Goal: Transaction & Acquisition: Book appointment/travel/reservation

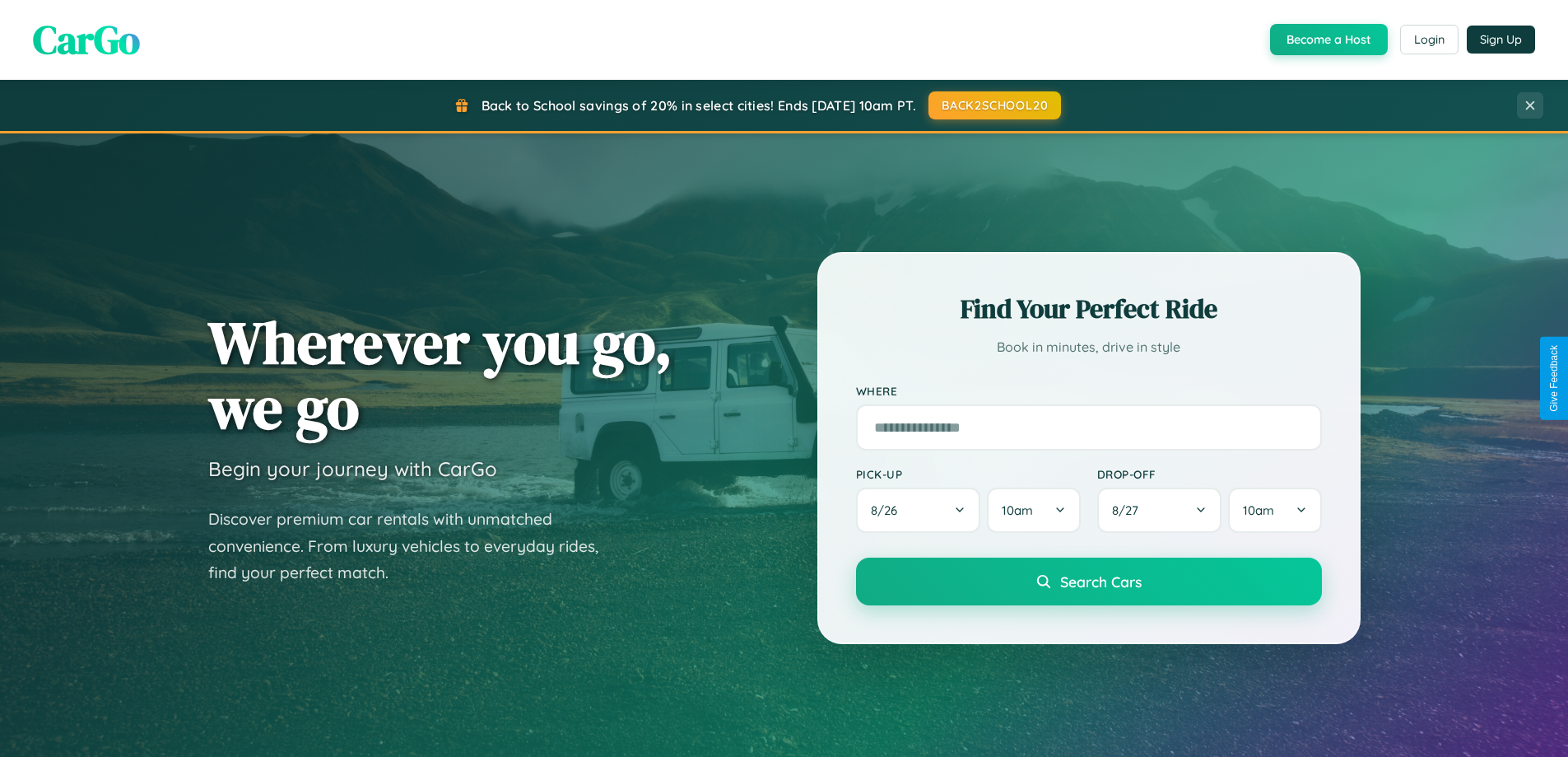
scroll to position [3170, 0]
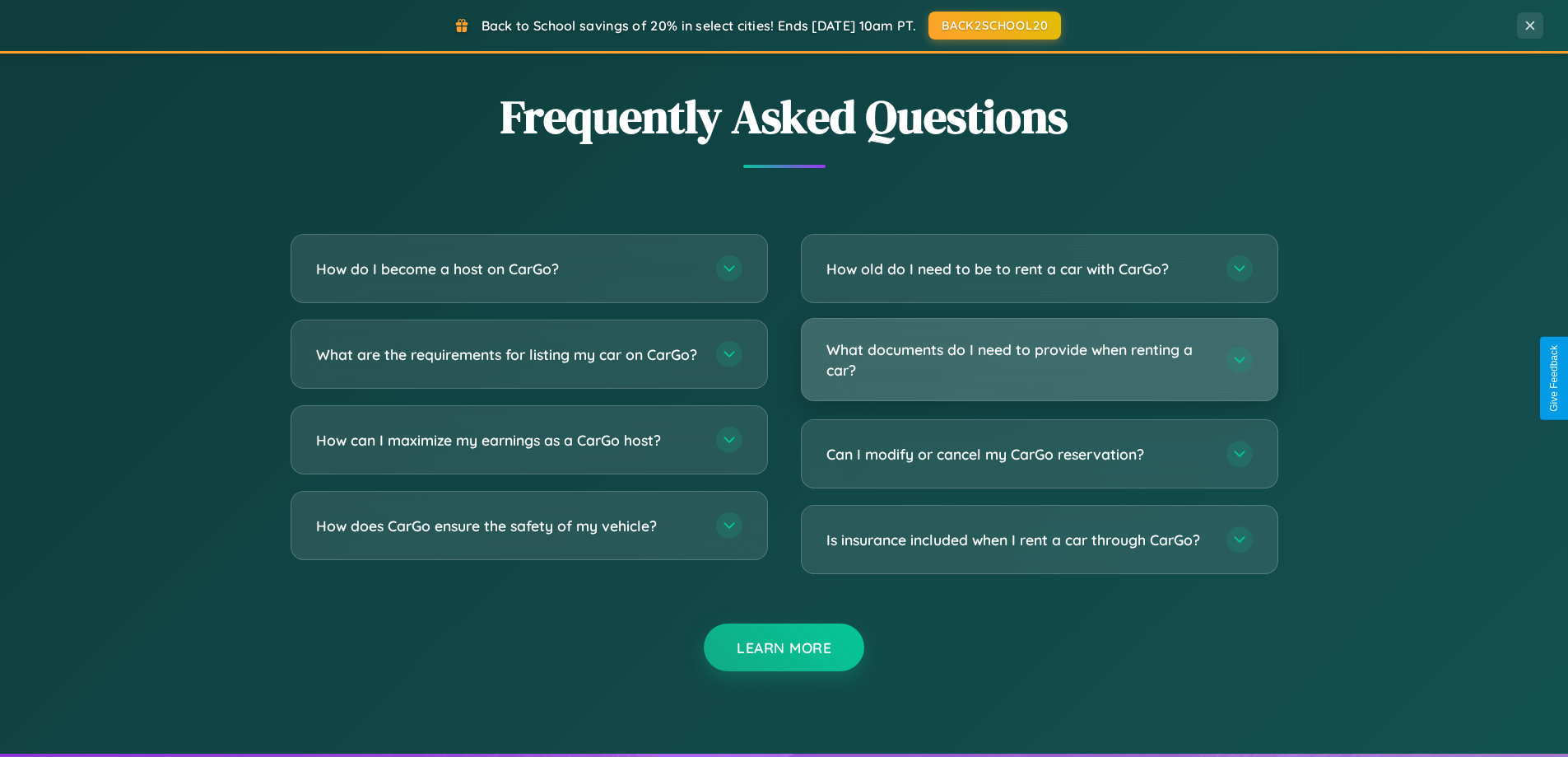
click at [1039, 359] on h3 "What documents do I need to provide when renting a car?" at bounding box center [1018, 359] width 384 height 40
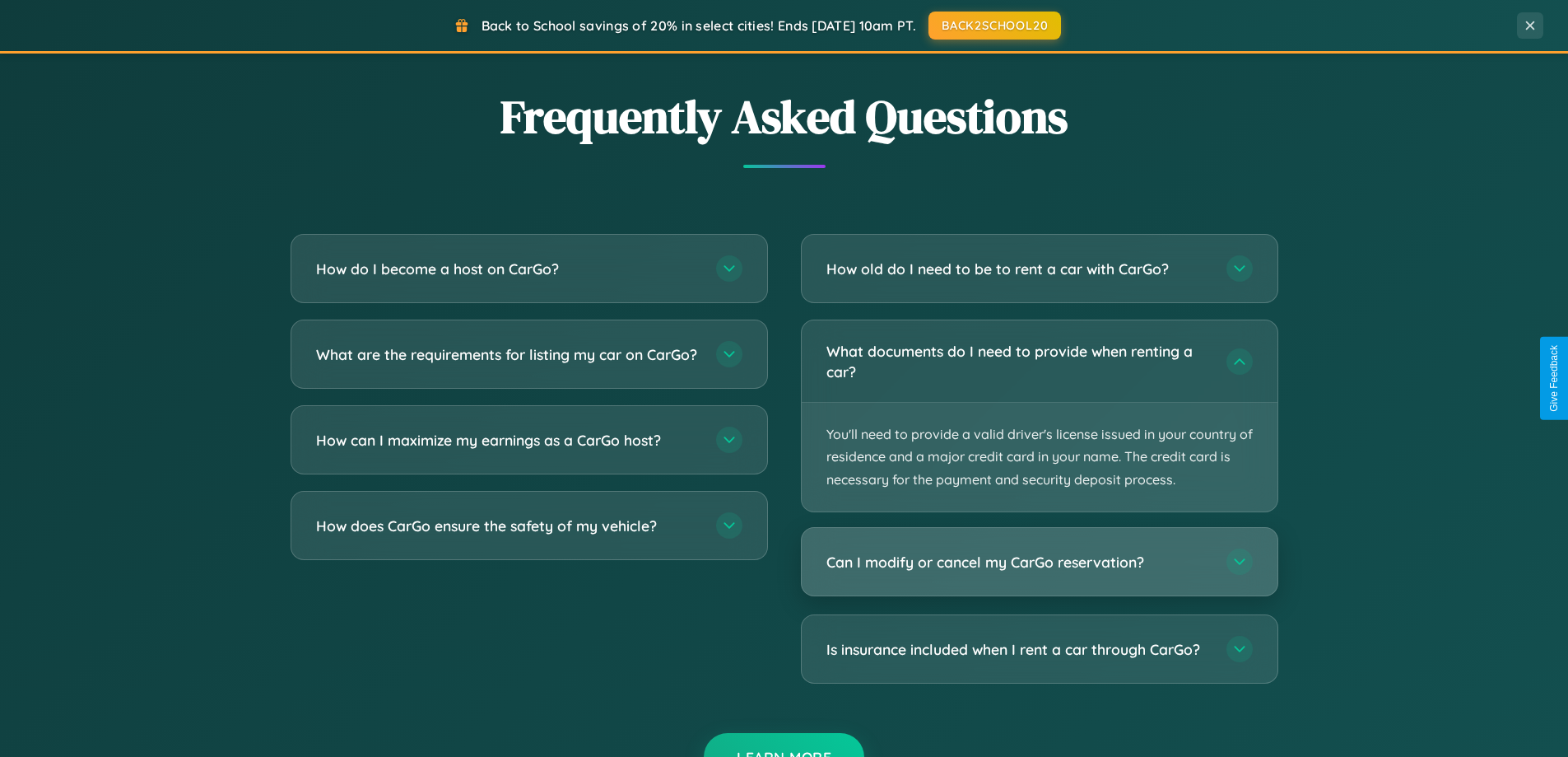
click at [1039, 563] on h3 "Can I modify or cancel my CarGo reservation?" at bounding box center [1018, 562] width 384 height 21
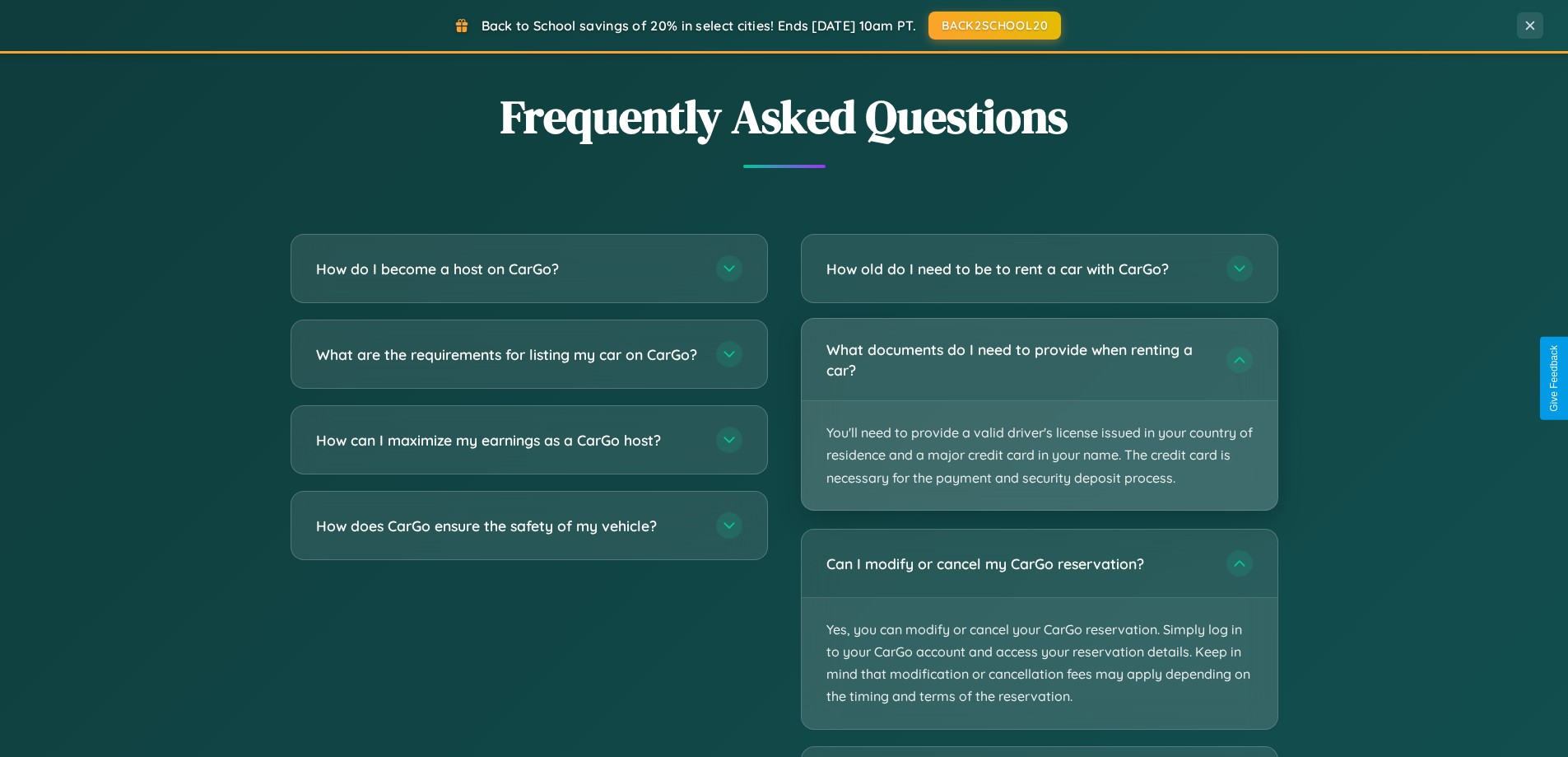
click at [1039, 415] on p "You'll need to provide a valid driver's license issued in your country of resid…" at bounding box center [1040, 456] width 476 height 109
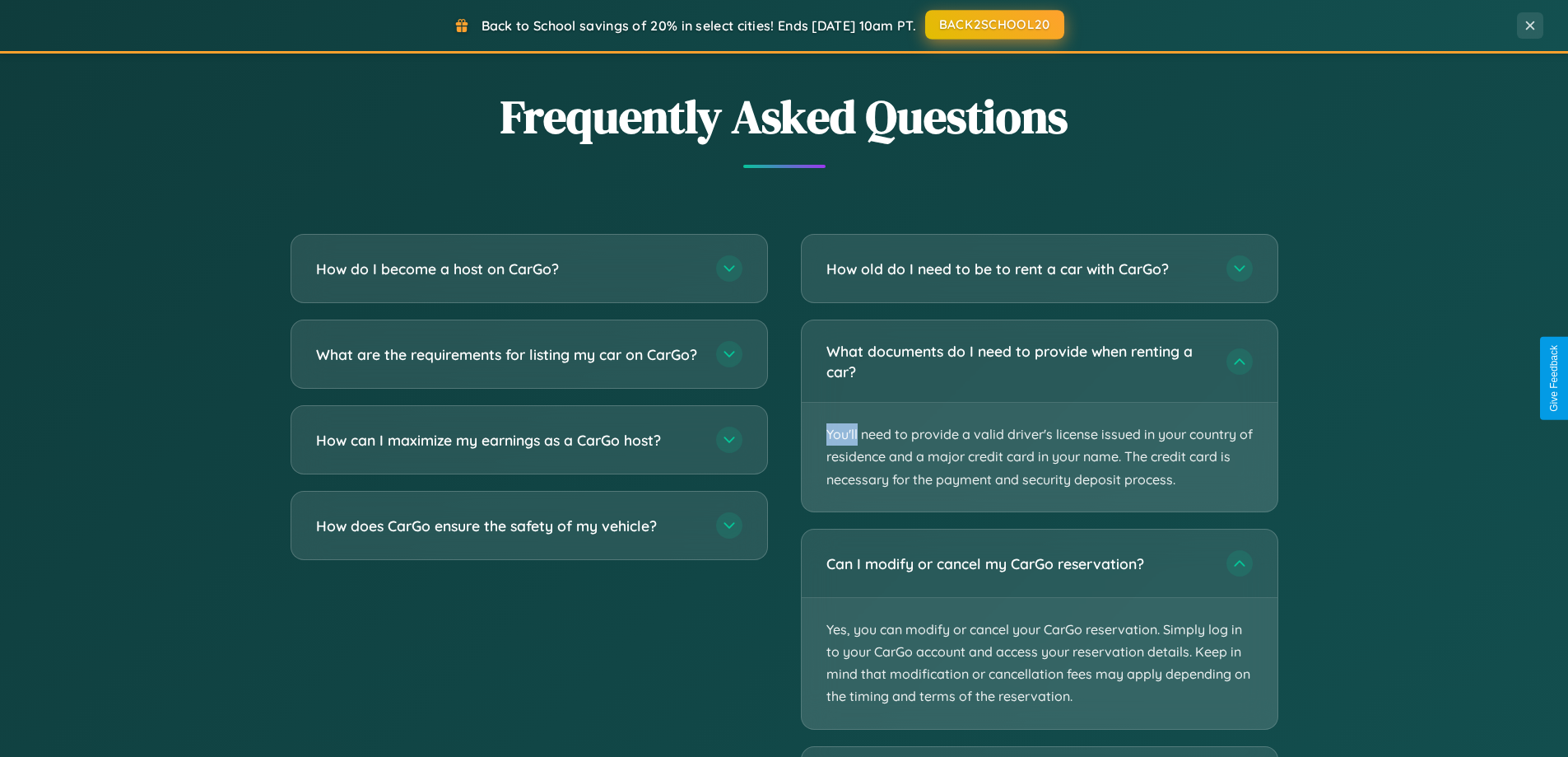
click at [994, 25] on button "BACK2SCHOOL20" at bounding box center [995, 25] width 139 height 30
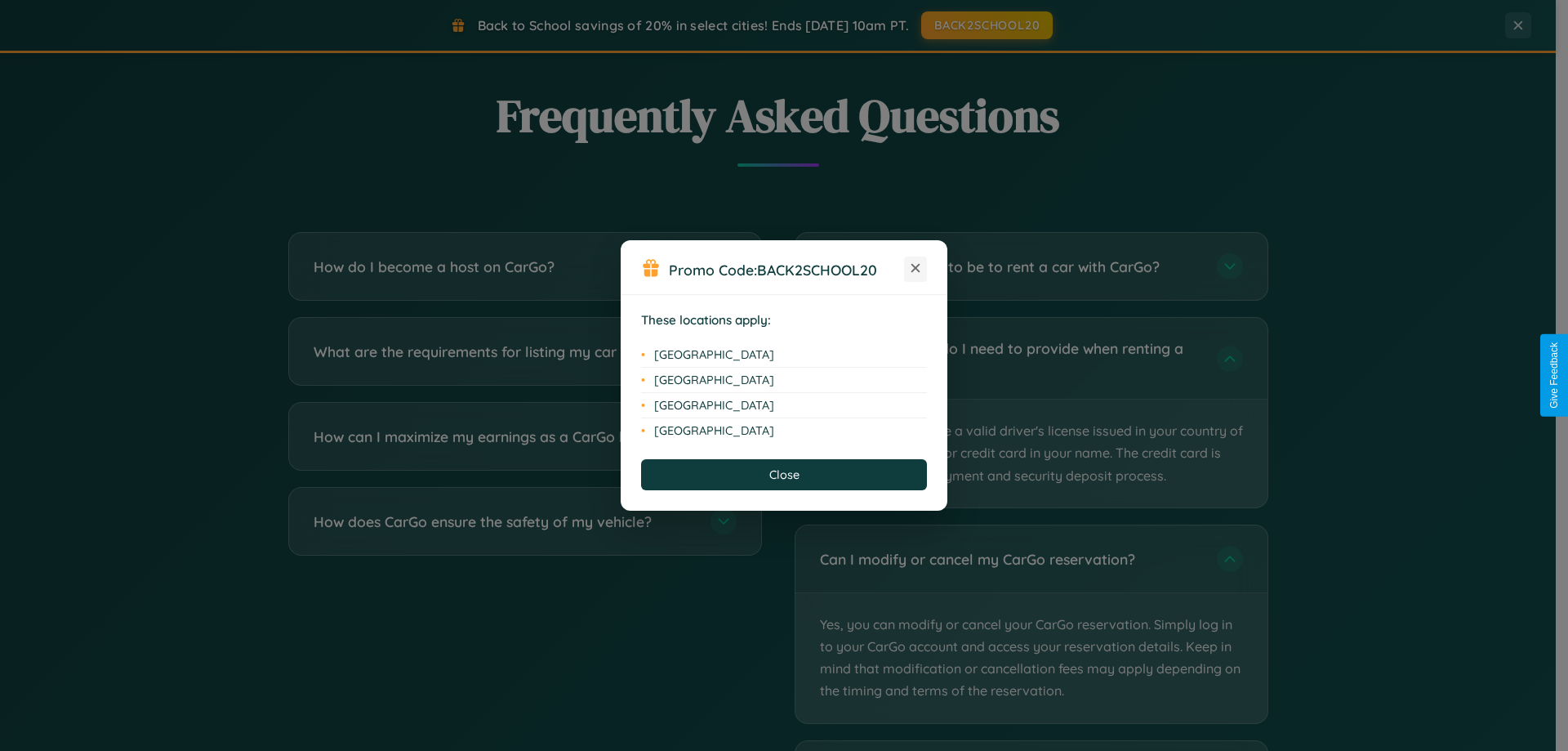
click at [916, 269] on icon at bounding box center [916, 268] width 9 height 9
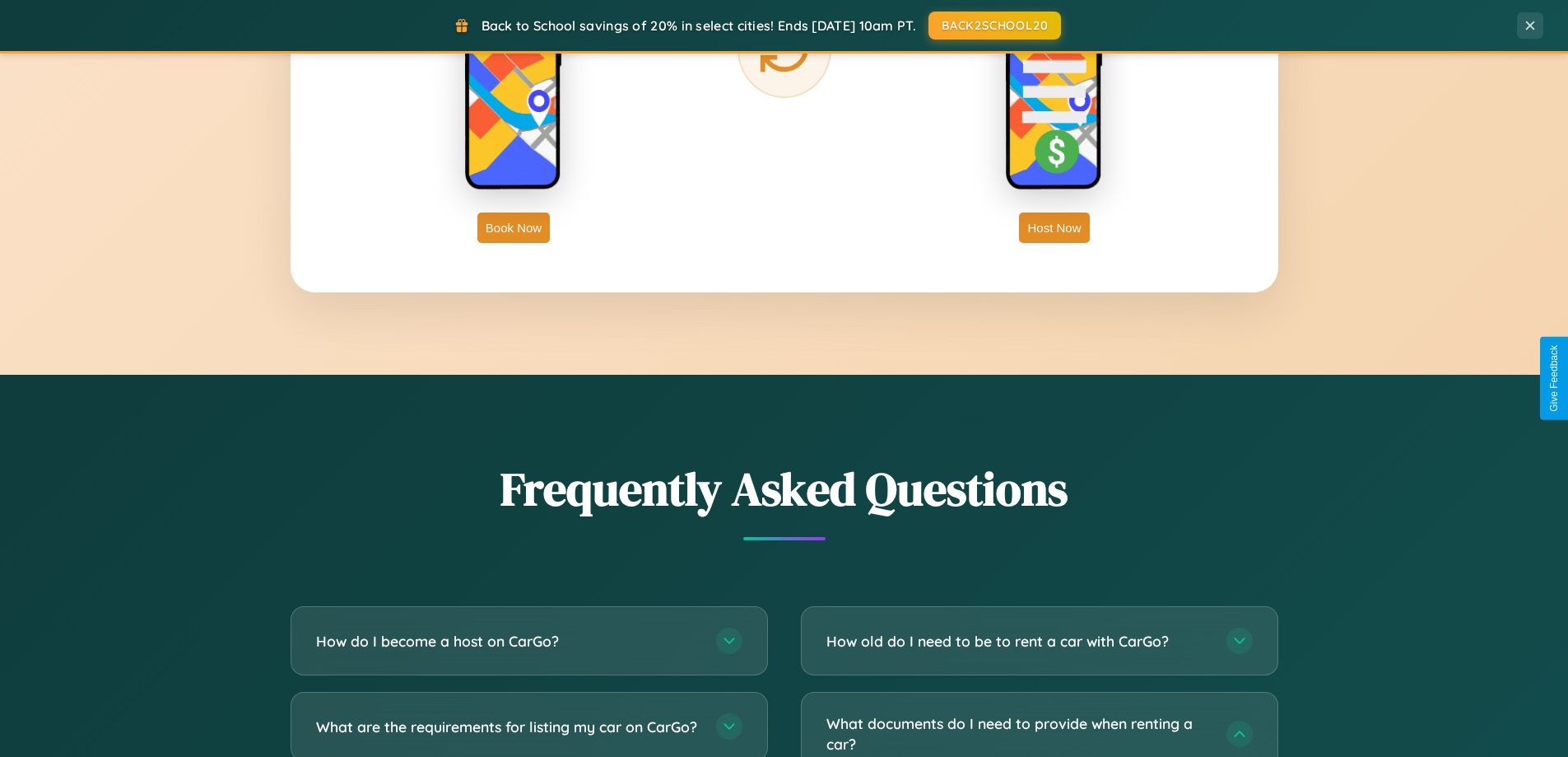
scroll to position [2647, 0]
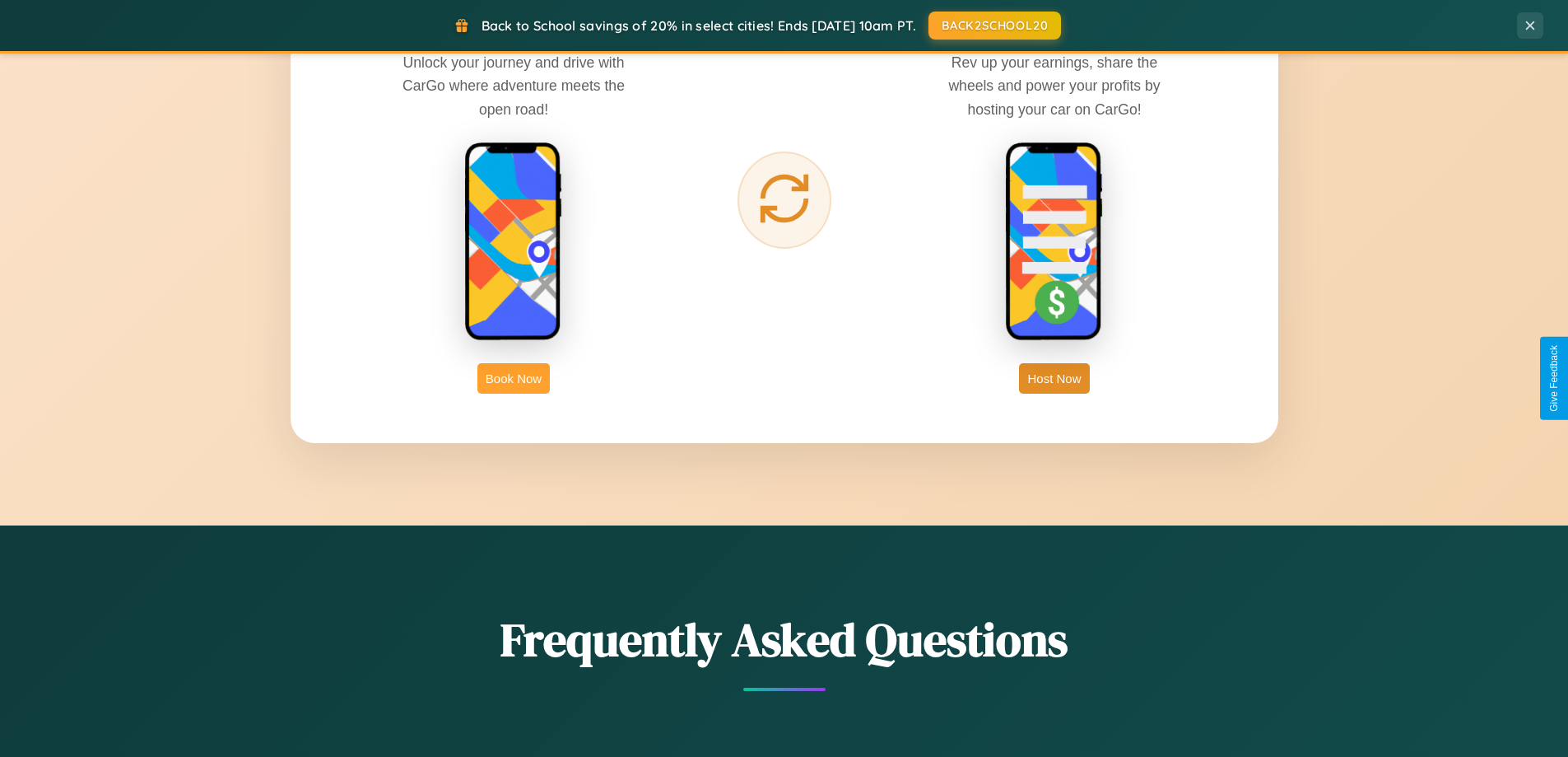
click at [514, 378] on button "Book Now" at bounding box center [514, 378] width 72 height 31
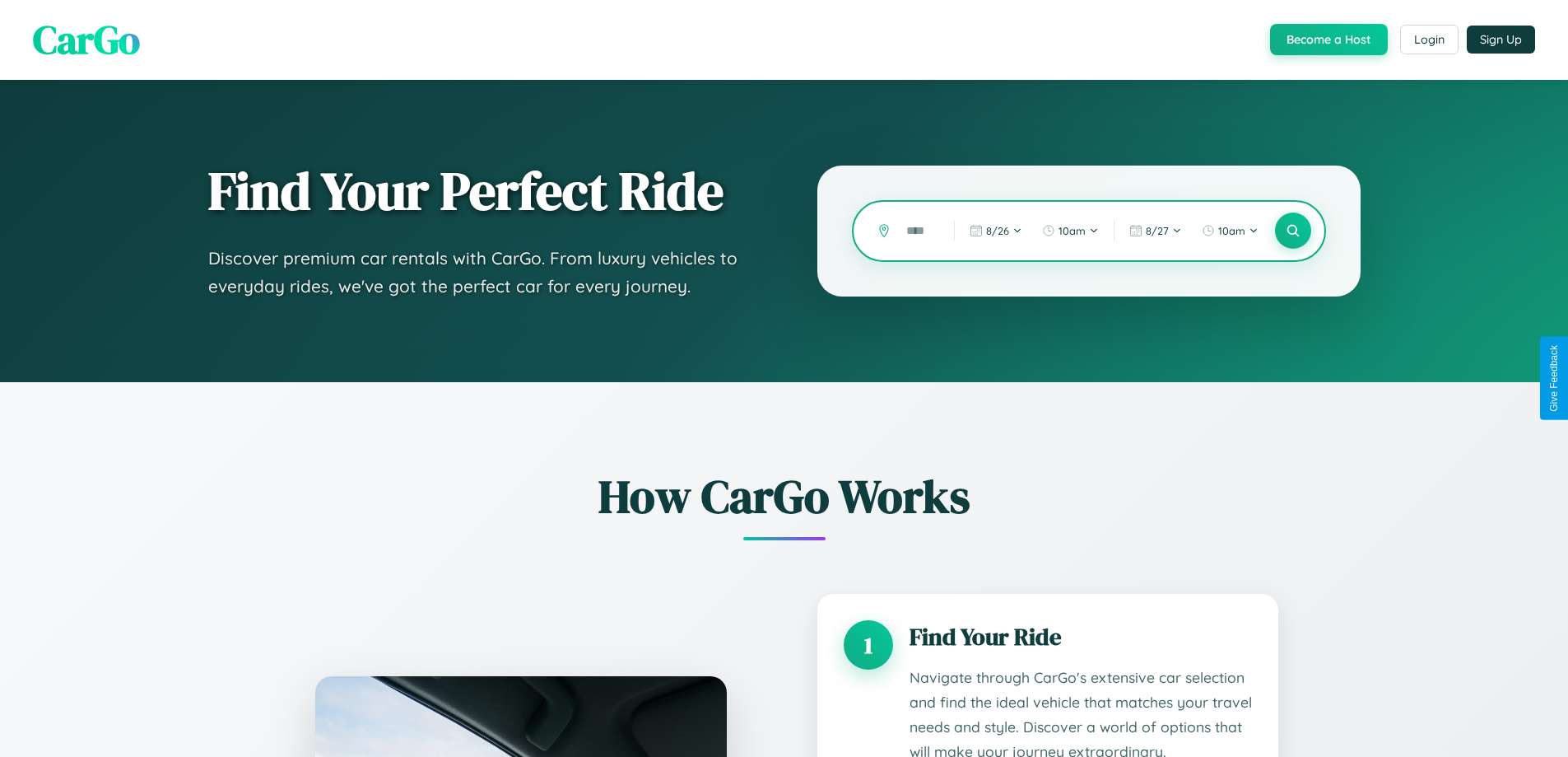
click at [918, 231] on input "text" at bounding box center [917, 231] width 39 height 29
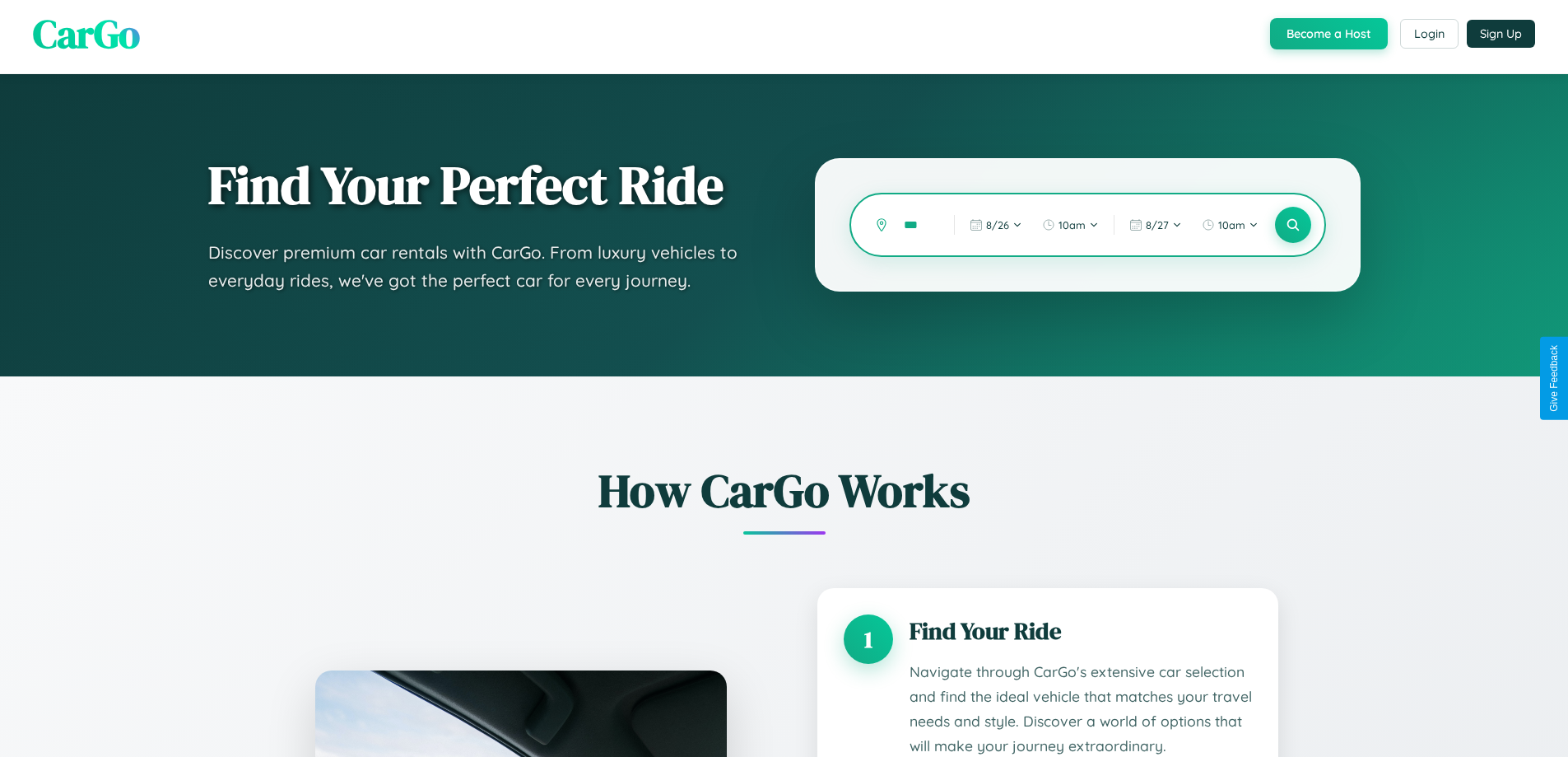
scroll to position [662, 0]
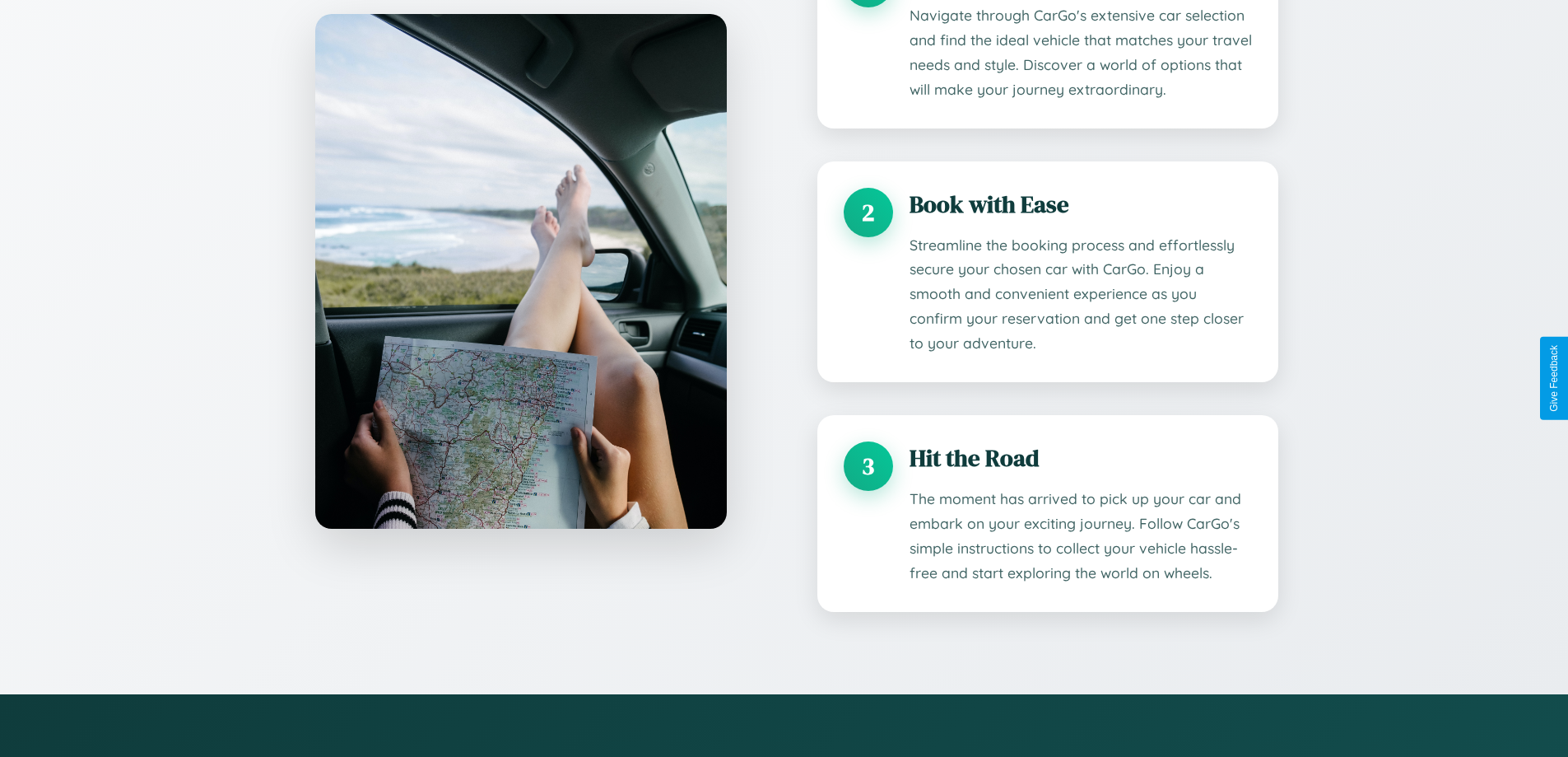
type input "***"
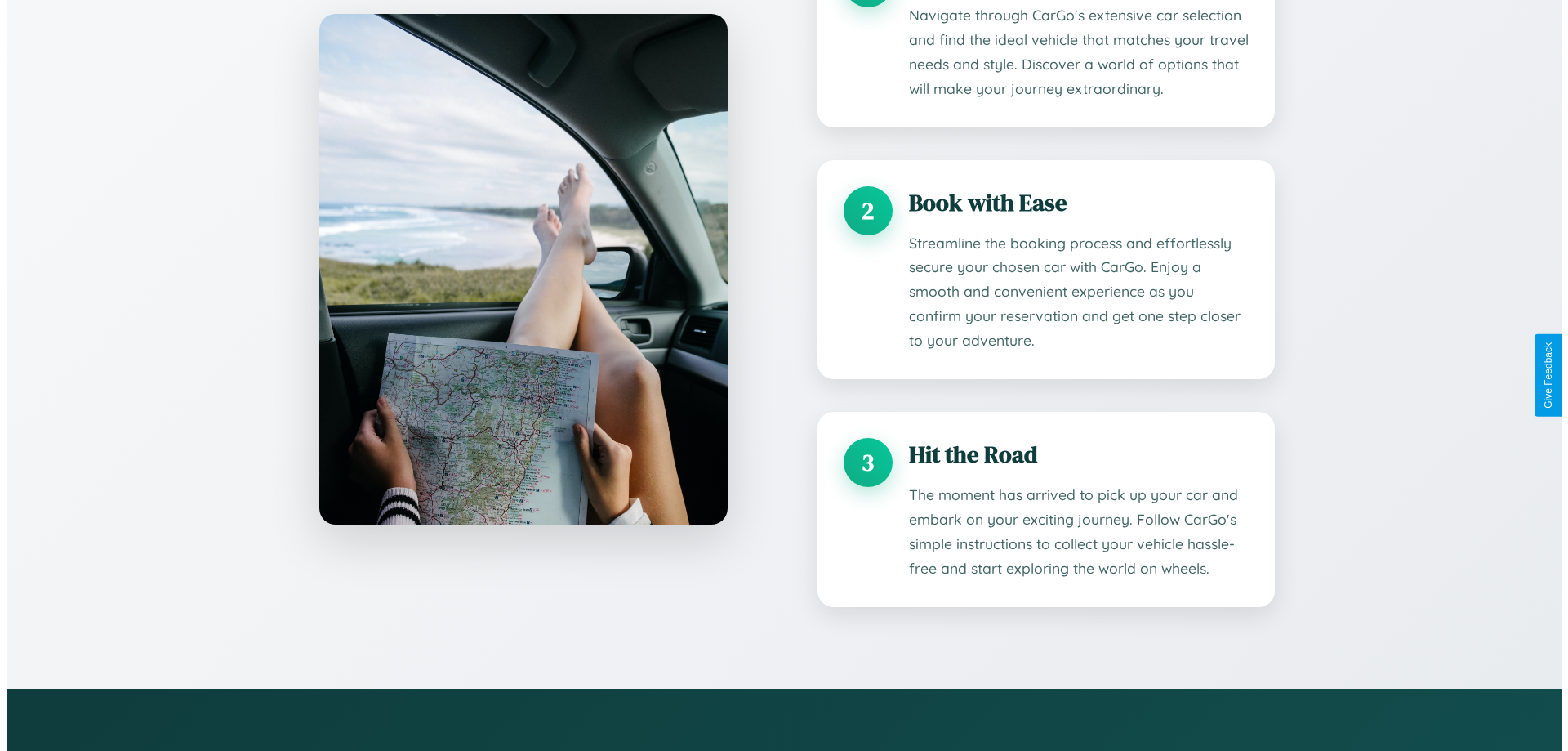
scroll to position [0, 0]
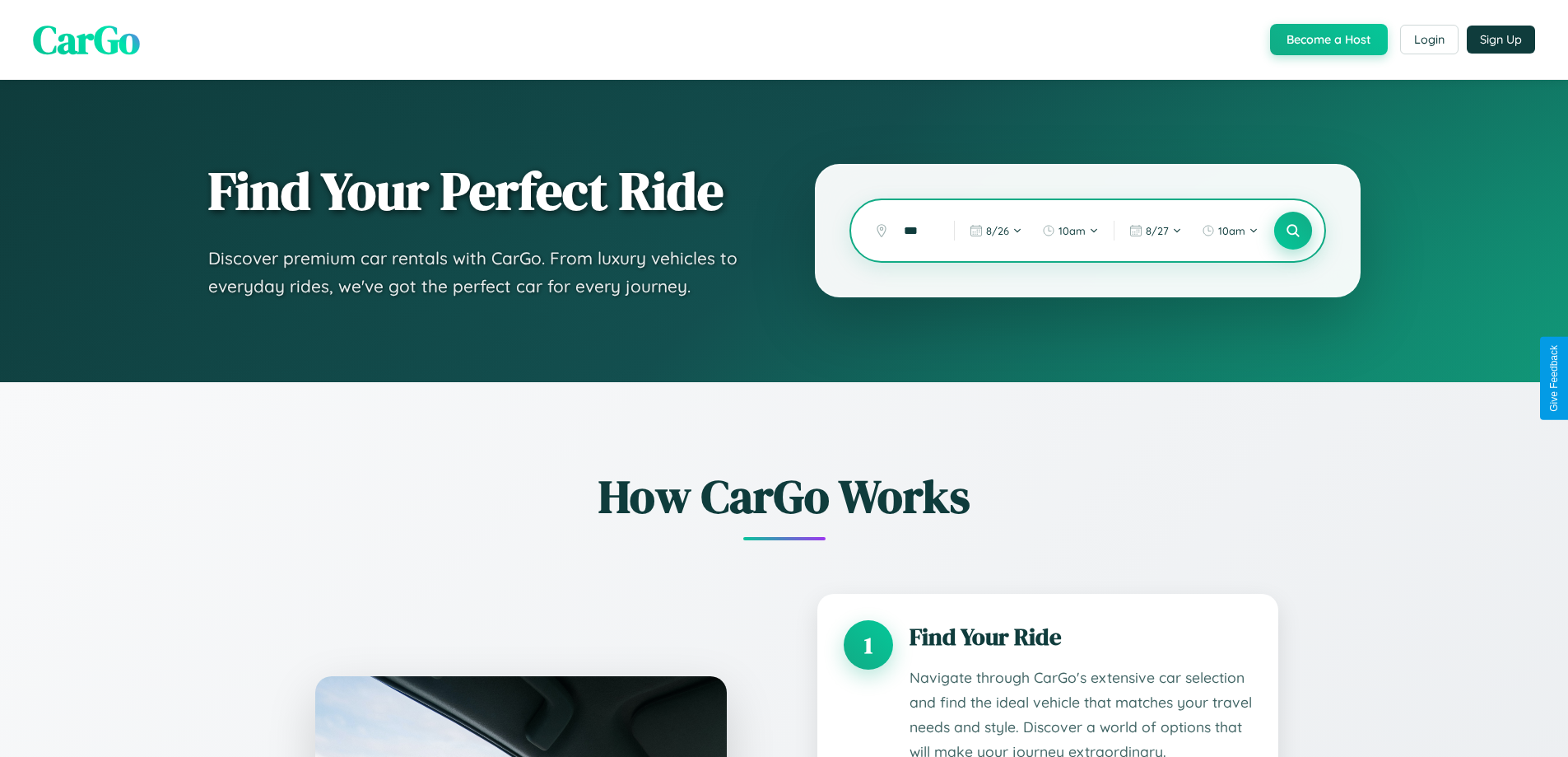
click at [1293, 231] on icon at bounding box center [1293, 231] width 16 height 16
